Goal: Find specific page/section: Find specific page/section

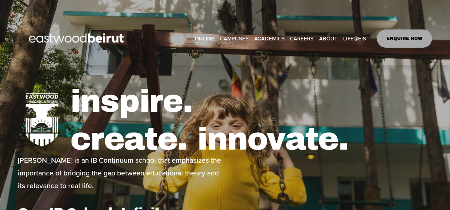
click at [299, 39] on link "CAREERS" at bounding box center [302, 38] width 24 height 11
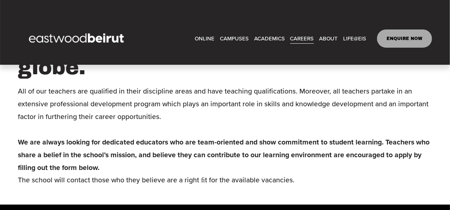
scroll to position [473, 0]
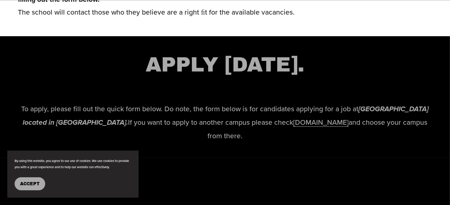
click at [31, 183] on span "Accept" at bounding box center [30, 183] width 20 height 5
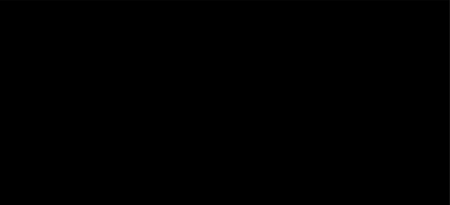
scroll to position [1580, 0]
